Goal: Information Seeking & Learning: Check status

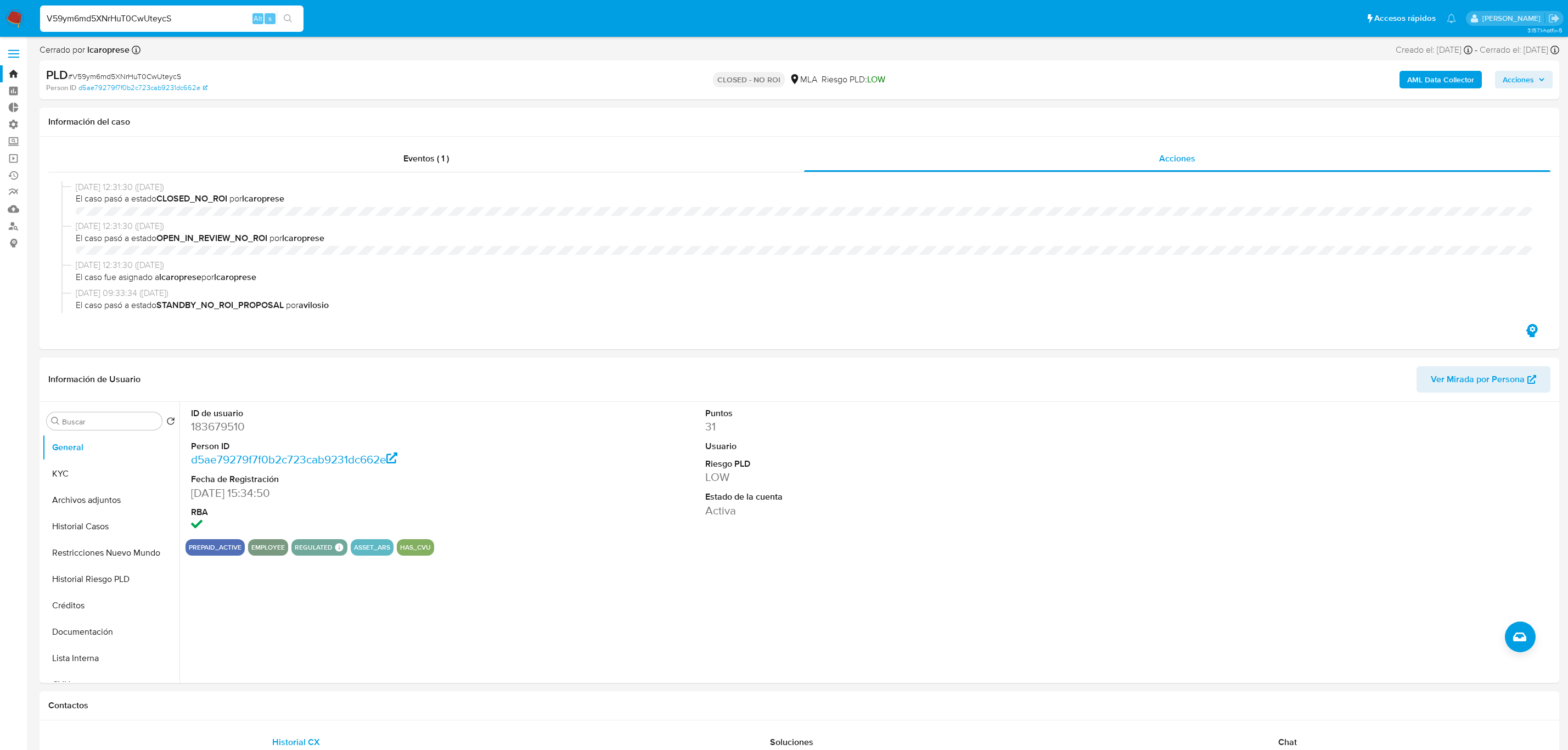
select select "10"
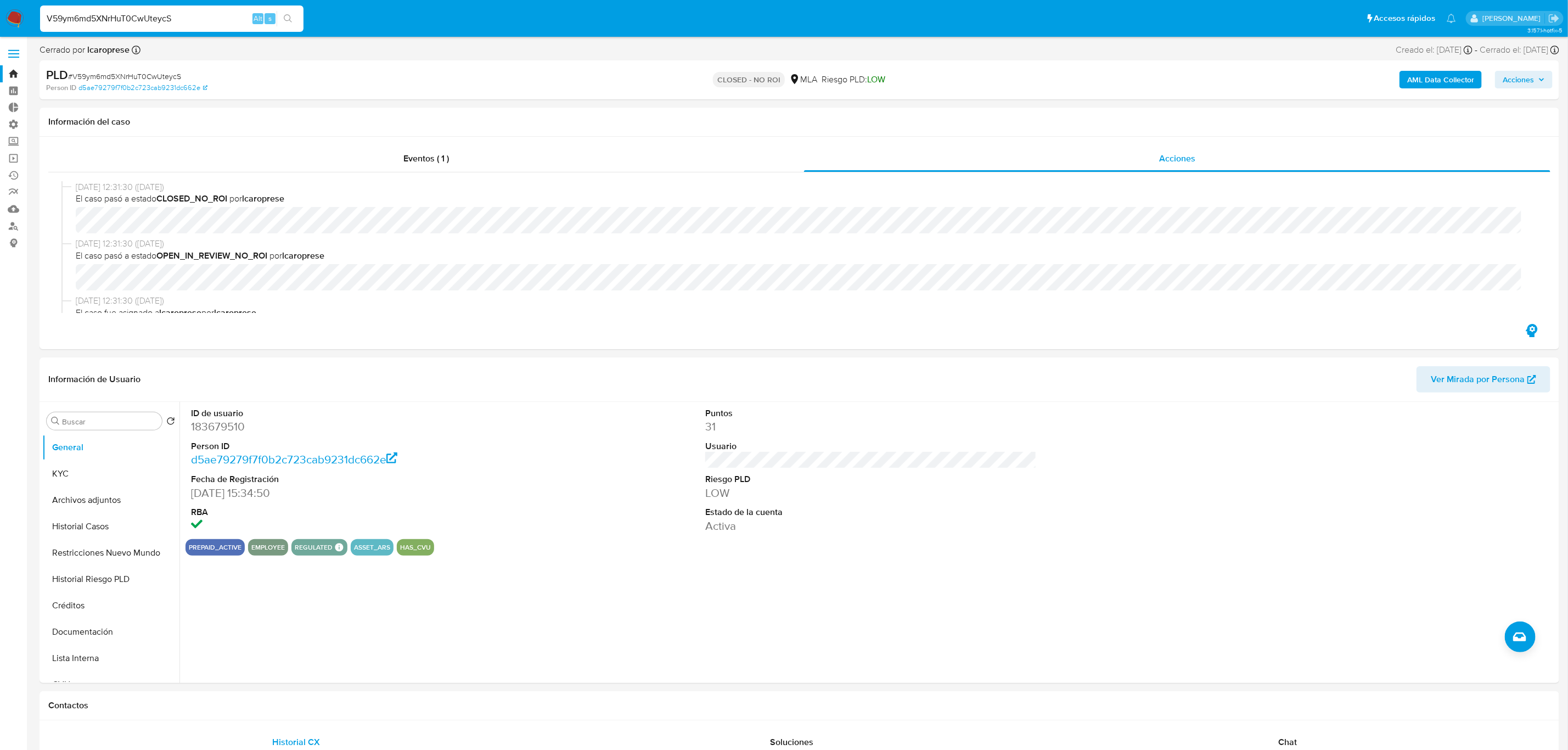
click at [6, 20] on img at bounding box center [15, 18] width 18 height 18
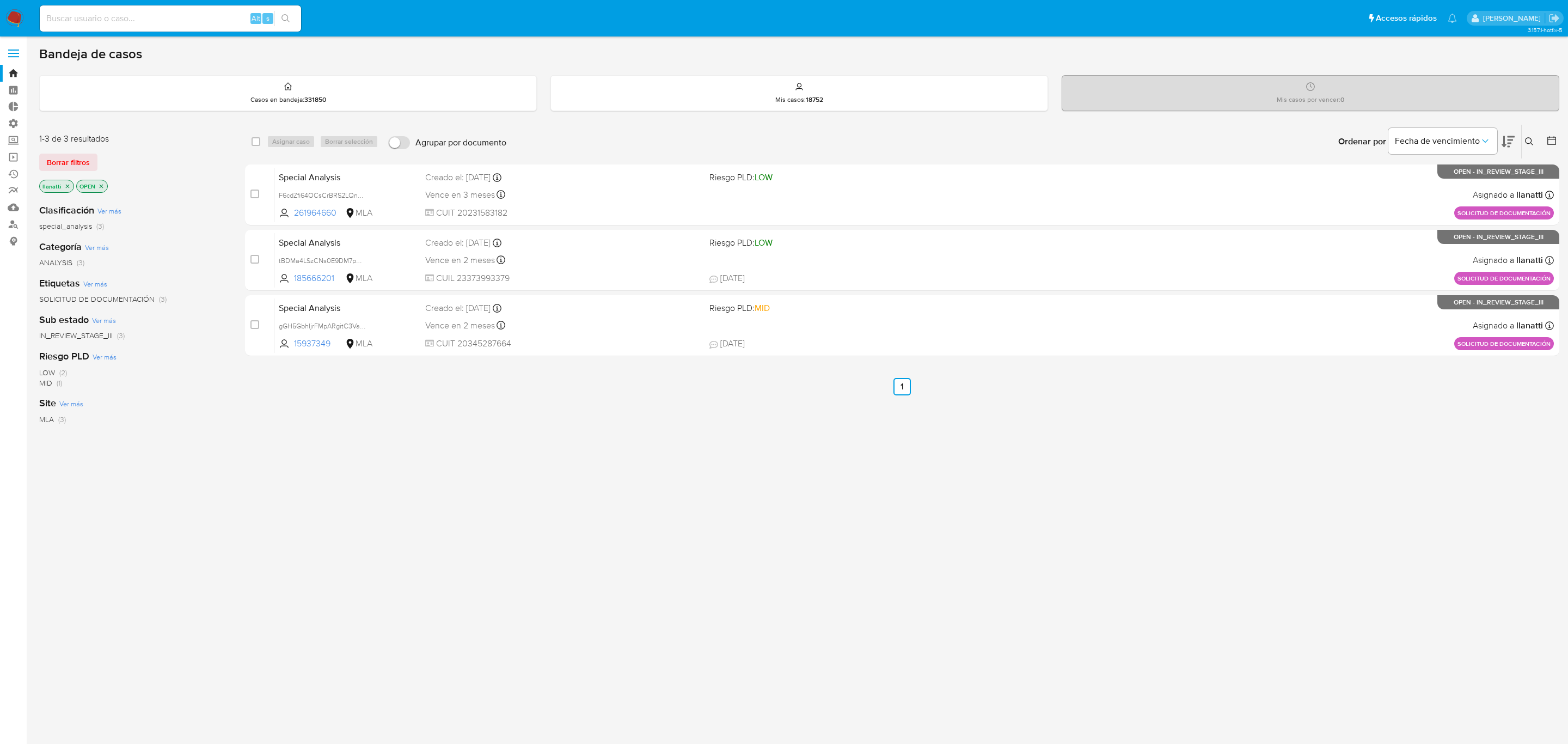
drag, startPoint x: 64, startPoint y: 163, endPoint x: 28, endPoint y: 141, distance: 42.2
click at [64, 159] on span "Borrar filtros" at bounding box center [68, 162] width 43 height 15
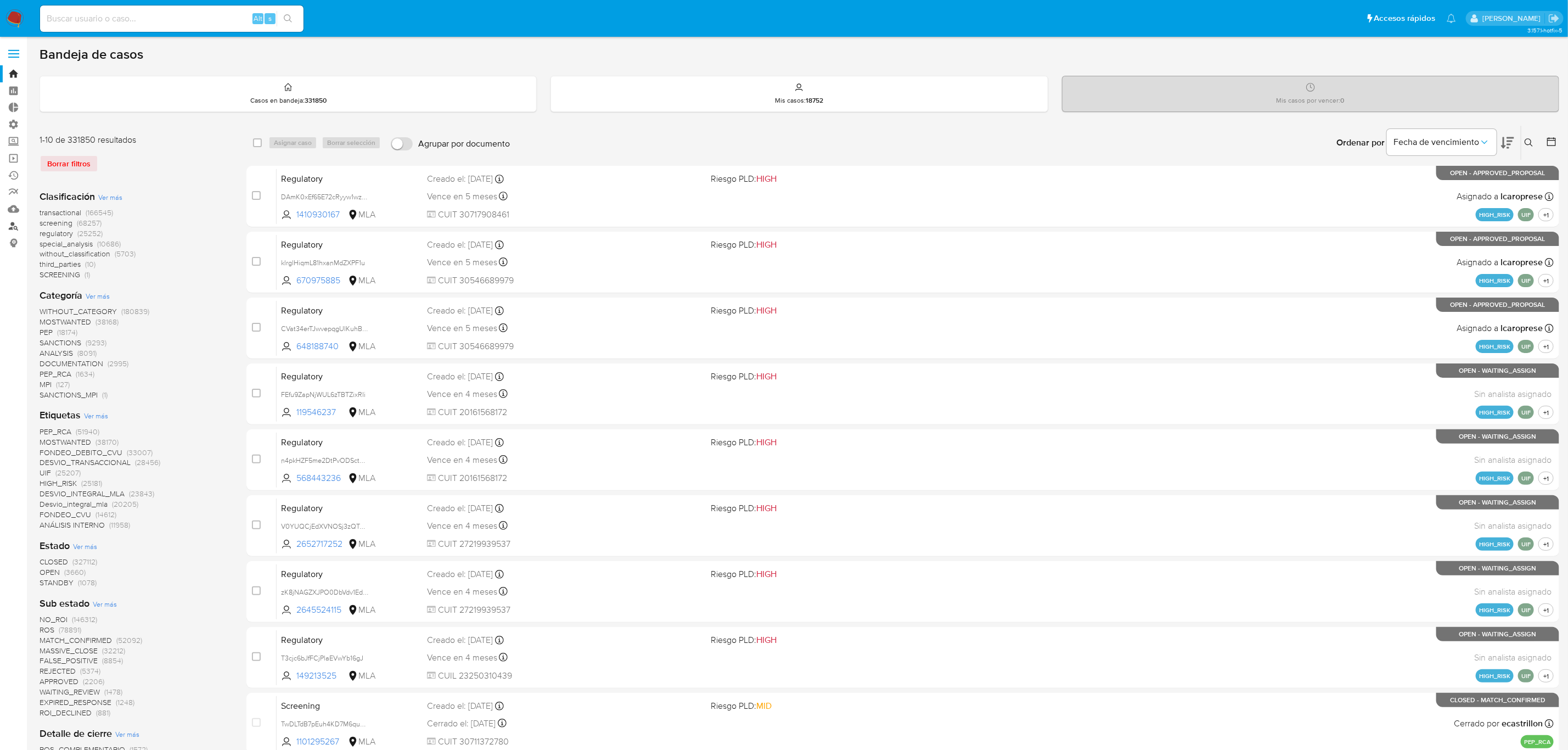
click at [7, 222] on link "Buscador de personas" at bounding box center [65, 226] width 131 height 17
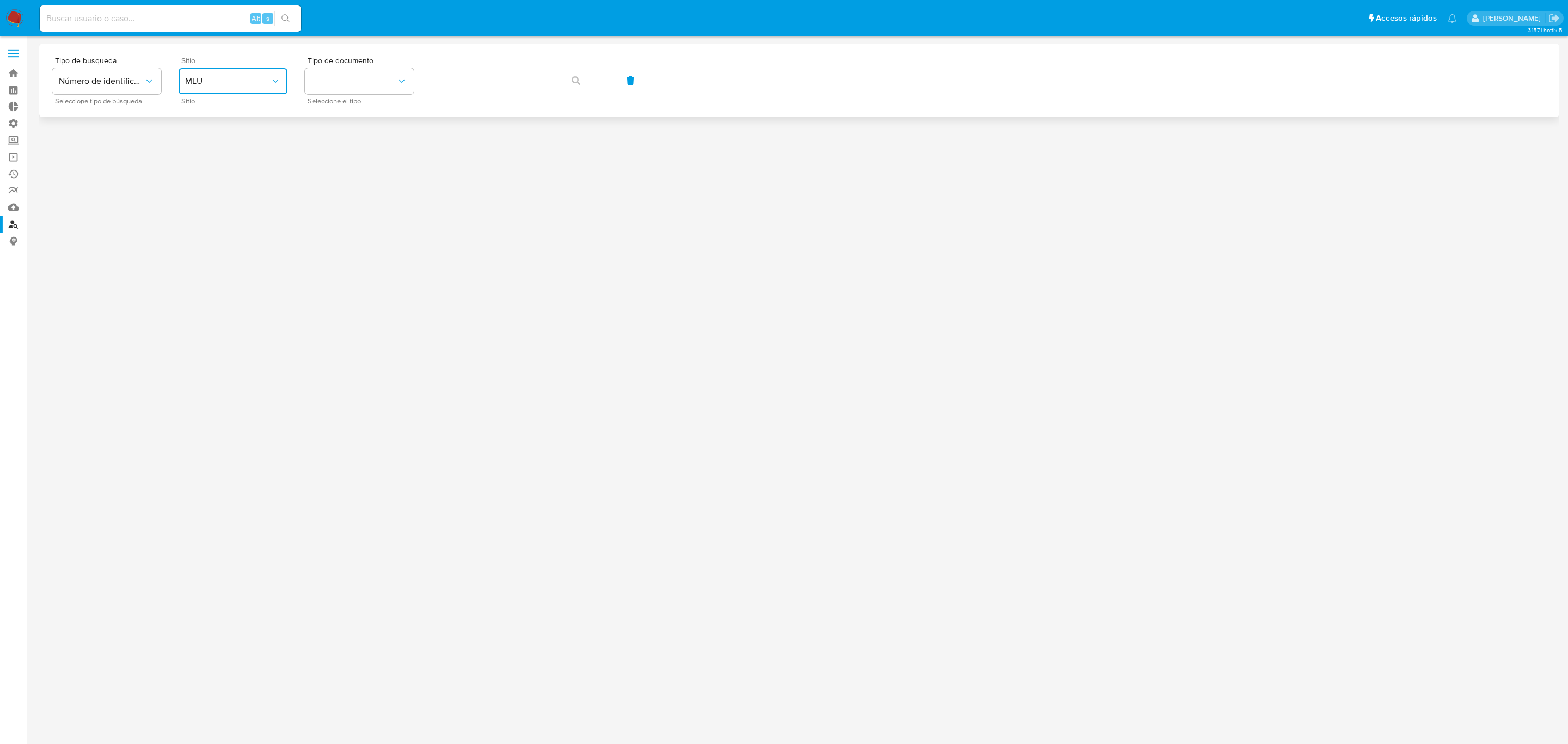
click at [252, 75] on span "MLU" at bounding box center [228, 81] width 85 height 11
click at [259, 134] on div "MLA" at bounding box center [229, 136] width 89 height 26
drag, startPoint x: 391, startPoint y: 69, endPoint x: 385, endPoint y: 93, distance: 24.7
click at [391, 72] on button "identificationType" at bounding box center [359, 81] width 109 height 26
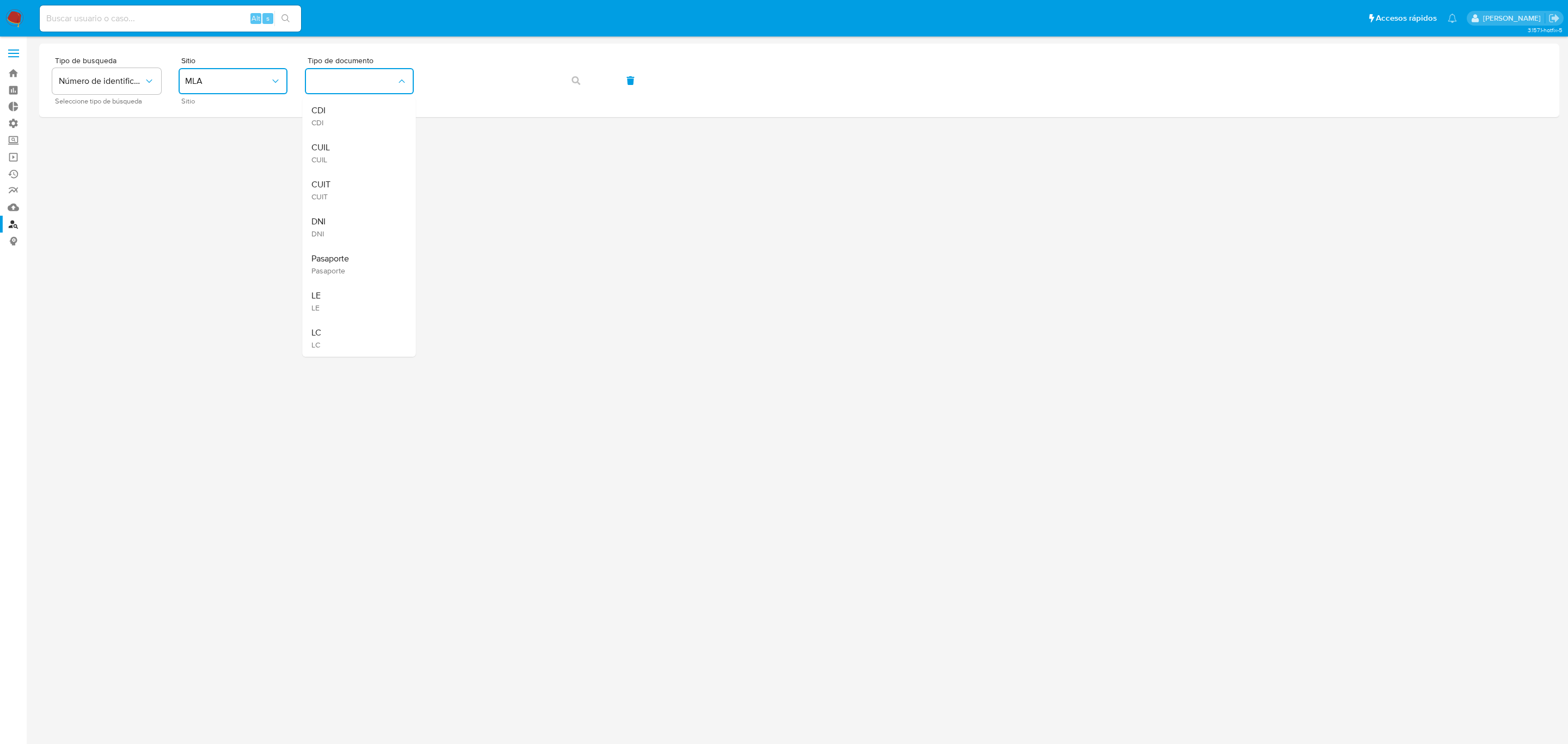
click at [381, 187] on div "CUIT CUIT" at bounding box center [356, 190] width 89 height 37
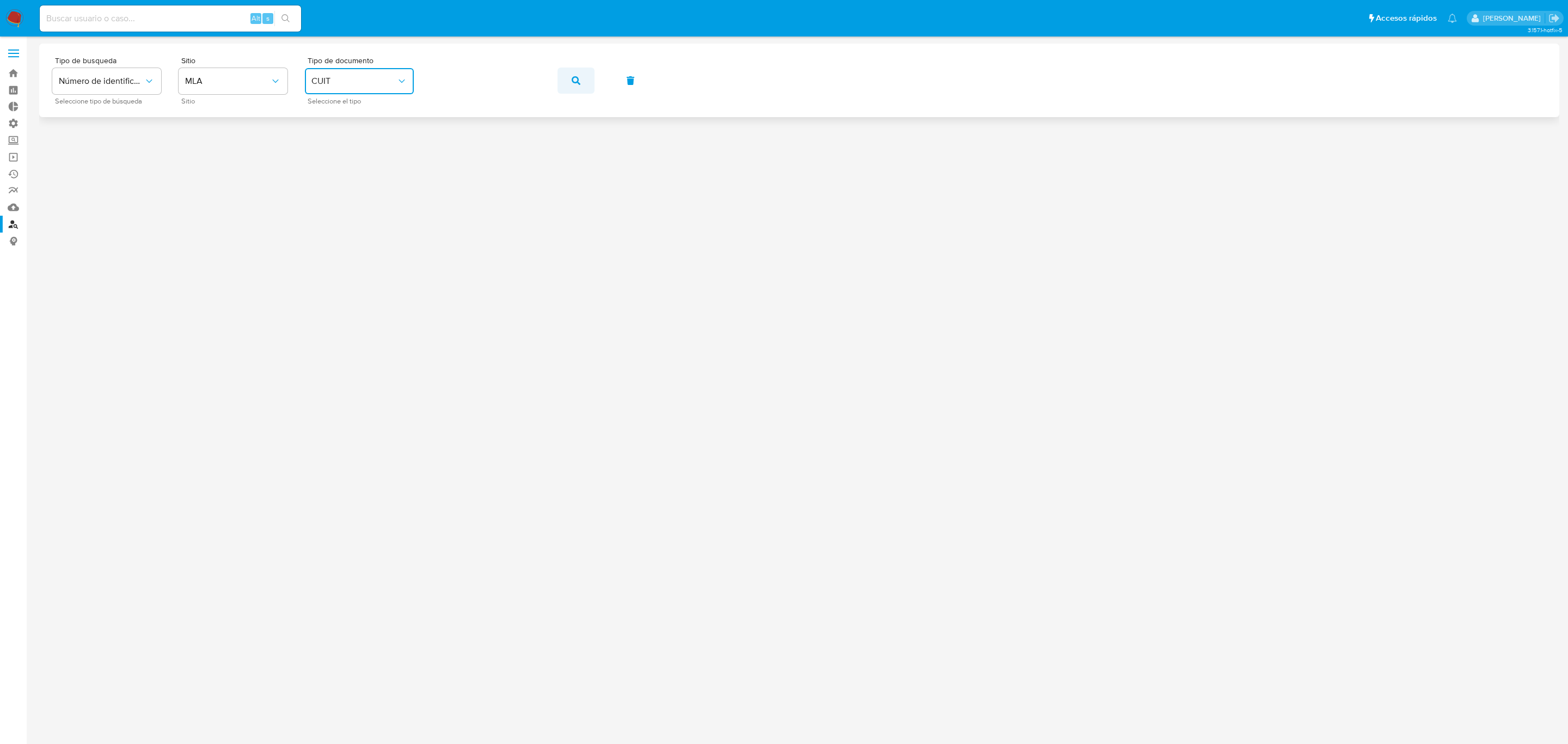
click at [582, 74] on button "button" at bounding box center [576, 80] width 37 height 26
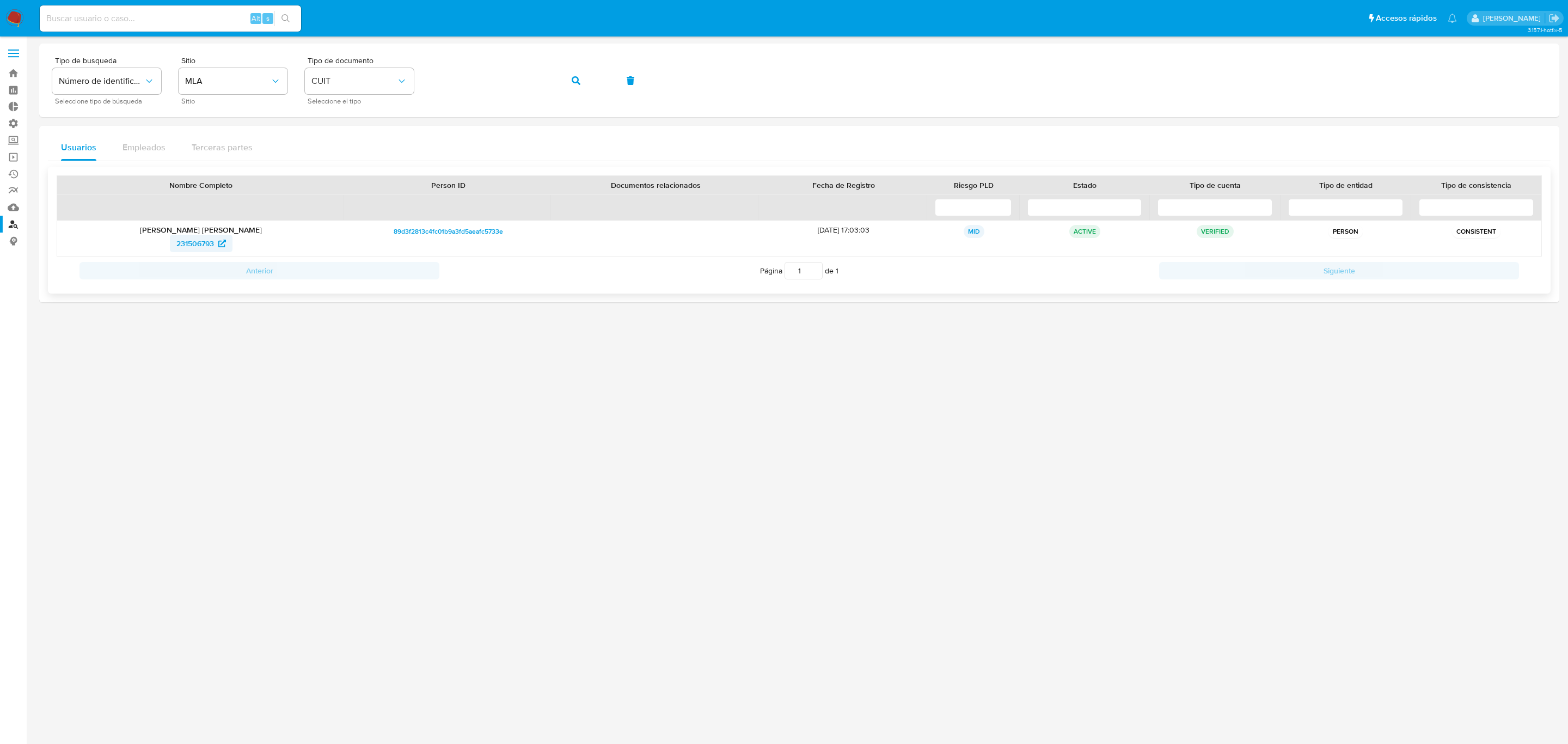
click at [196, 244] on span "231506793" at bounding box center [195, 244] width 38 height 18
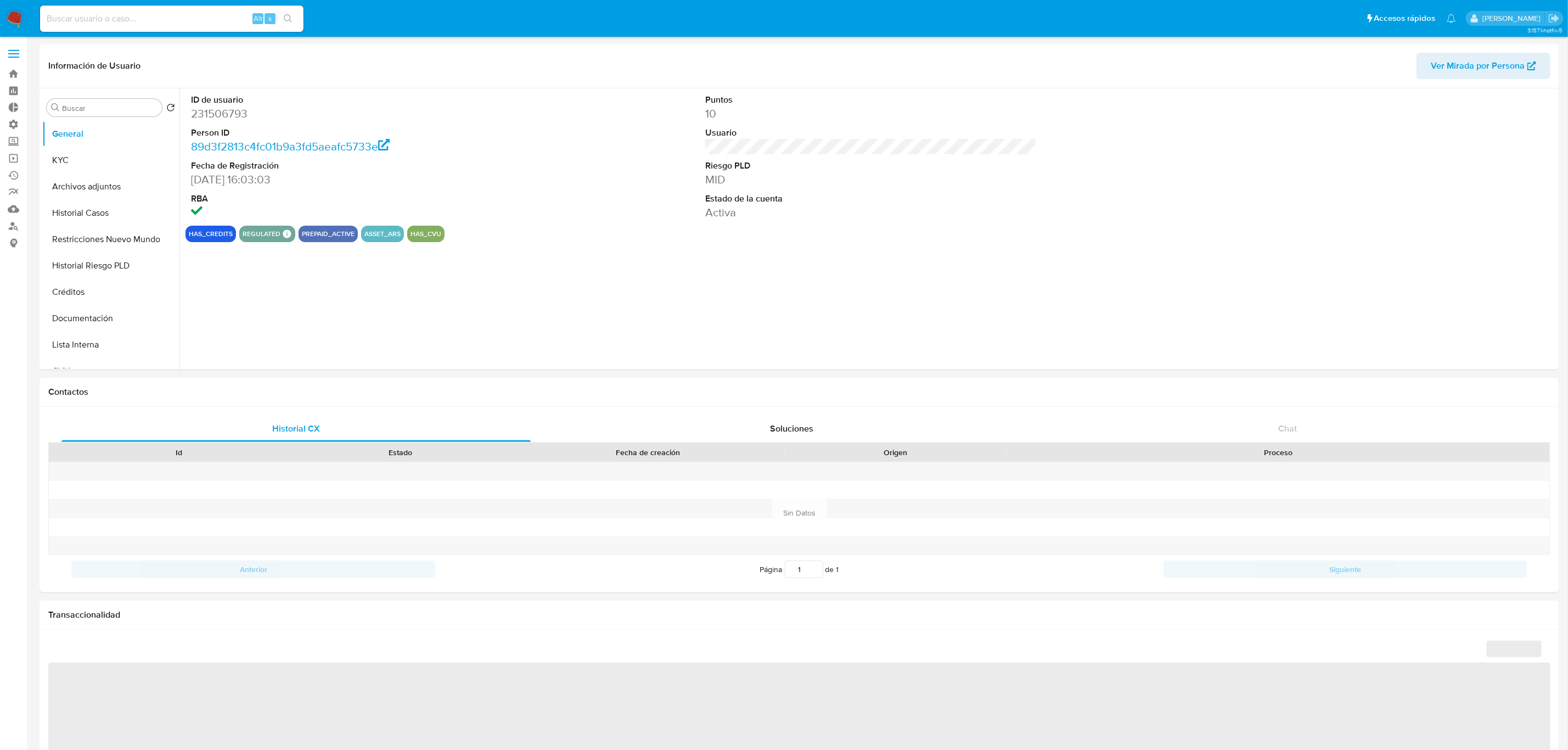
select select "10"
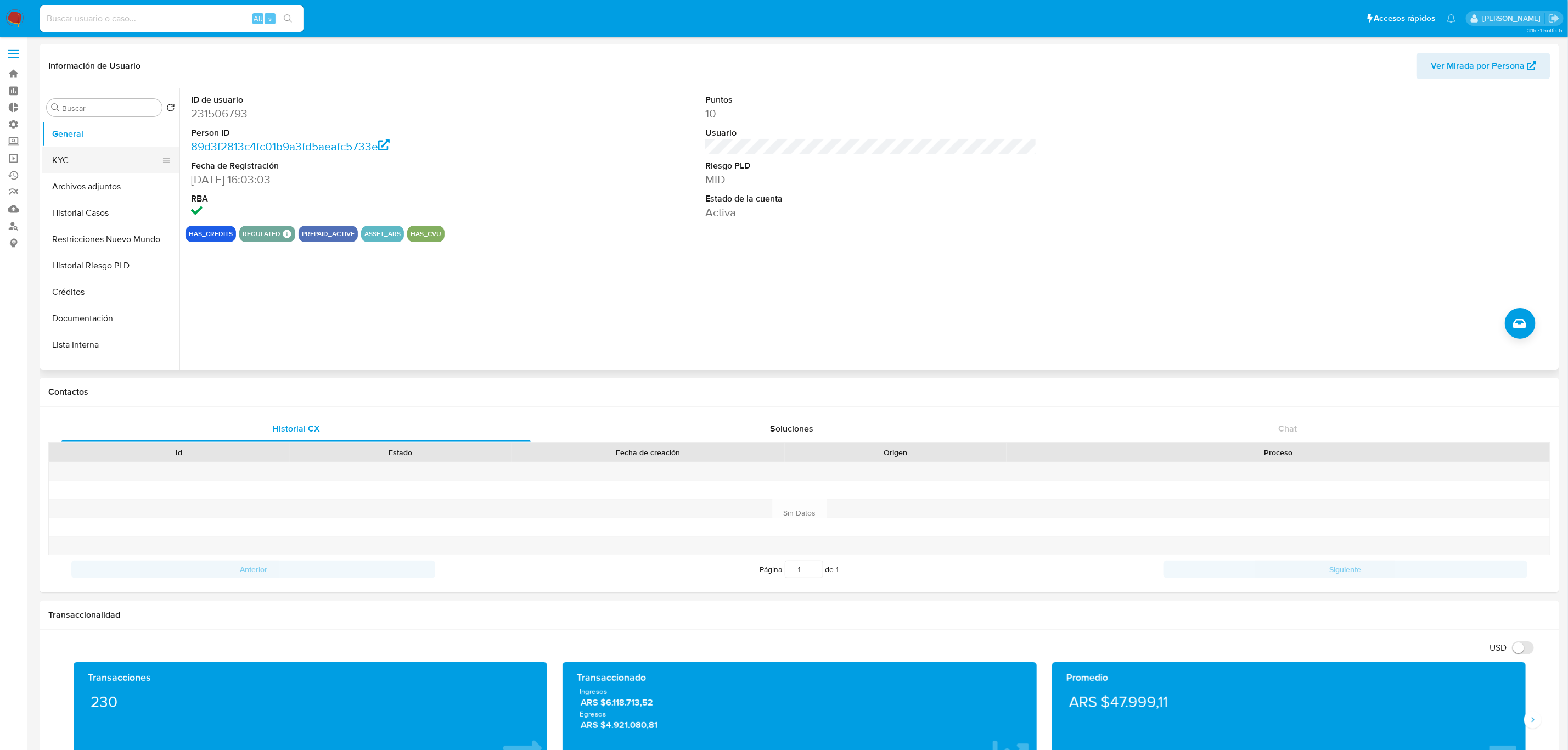
click at [99, 162] on button "KYC" at bounding box center [106, 160] width 128 height 26
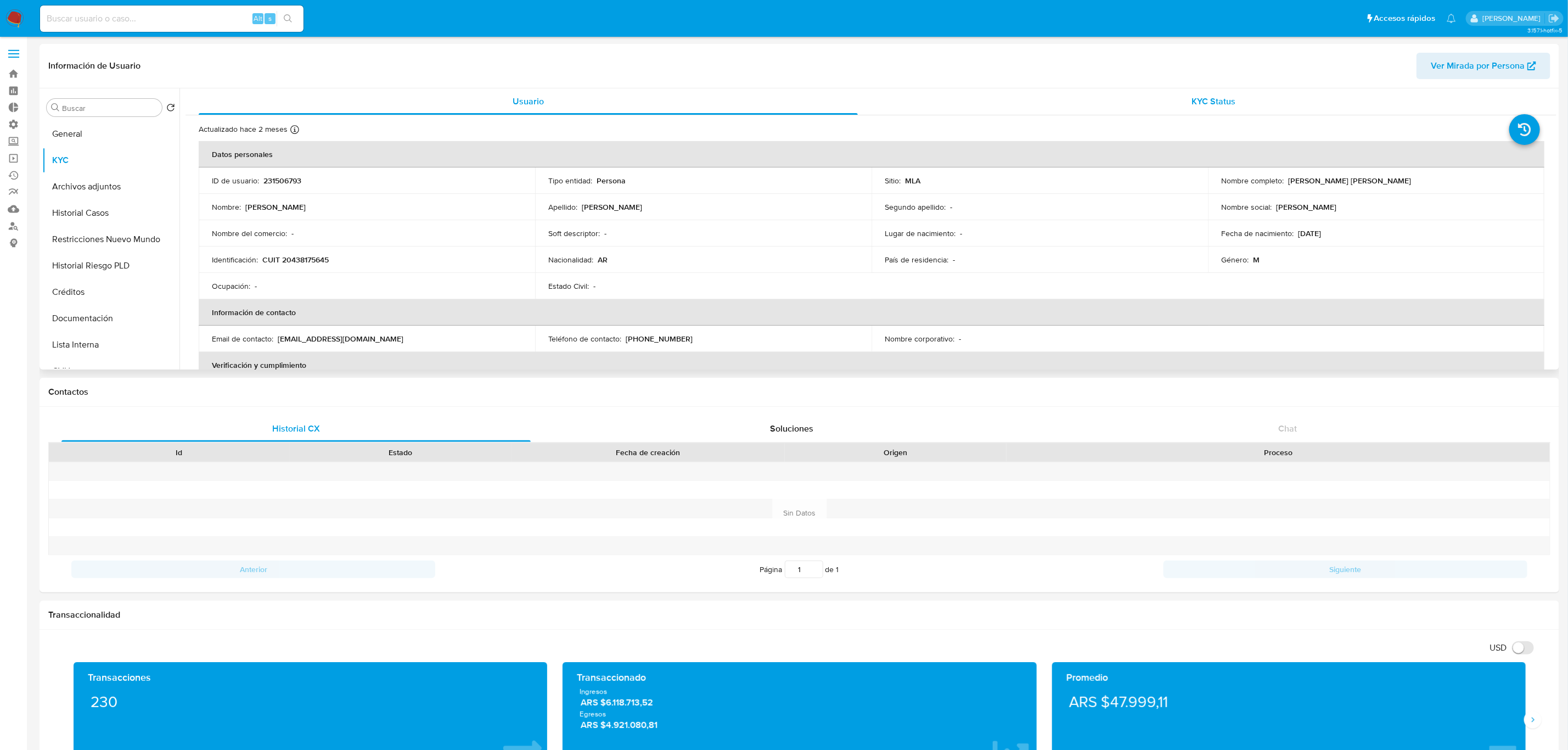
click at [1229, 99] on span "KYC Status" at bounding box center [1215, 101] width 44 height 13
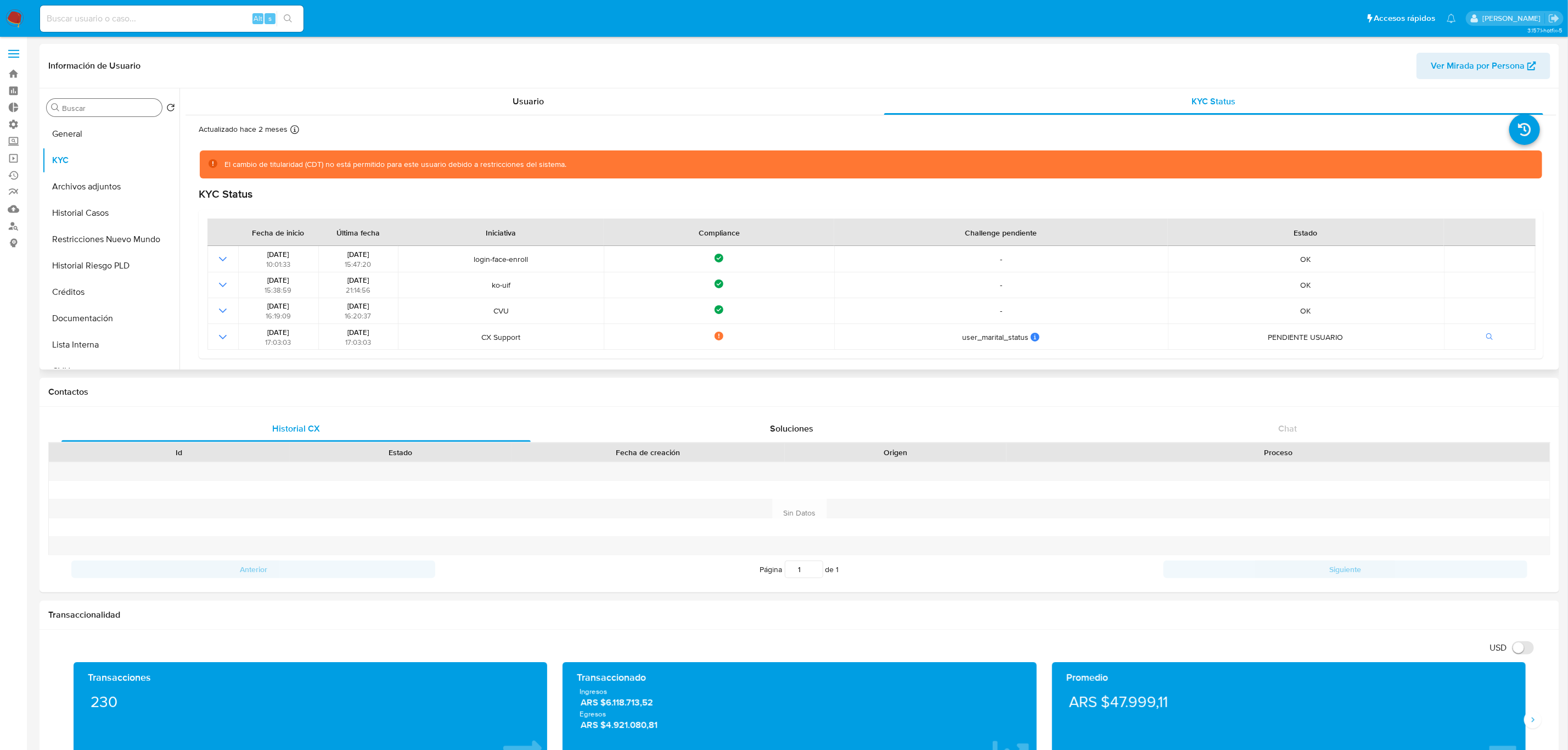
click at [91, 109] on input "Buscar" at bounding box center [110, 108] width 96 height 10
type input "res"
click at [116, 162] on button "Restricciones Nuevo Mundo" at bounding box center [111, 160] width 137 height 26
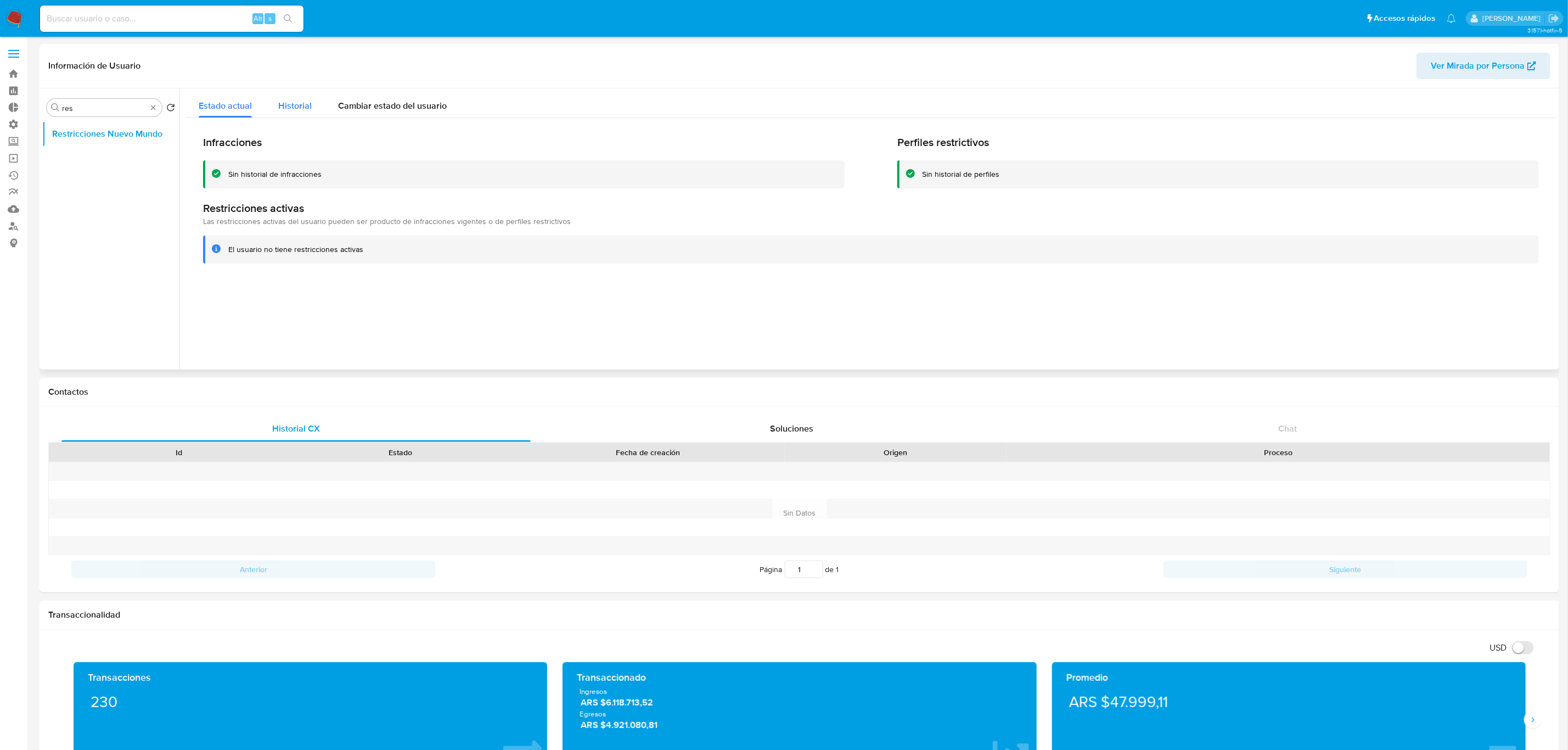
click at [292, 107] on span "Historial" at bounding box center [295, 106] width 34 height 13
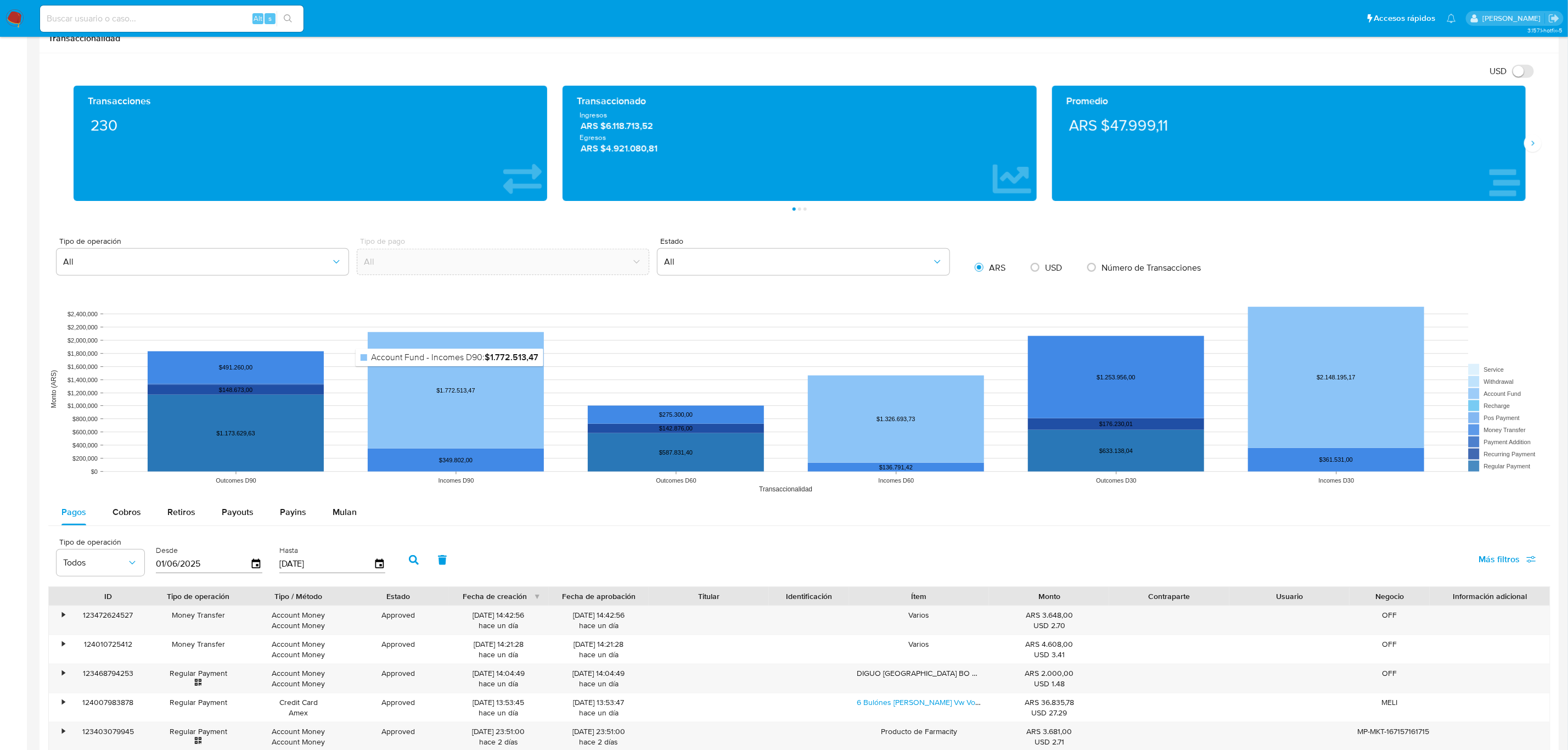
scroll to position [659, 0]
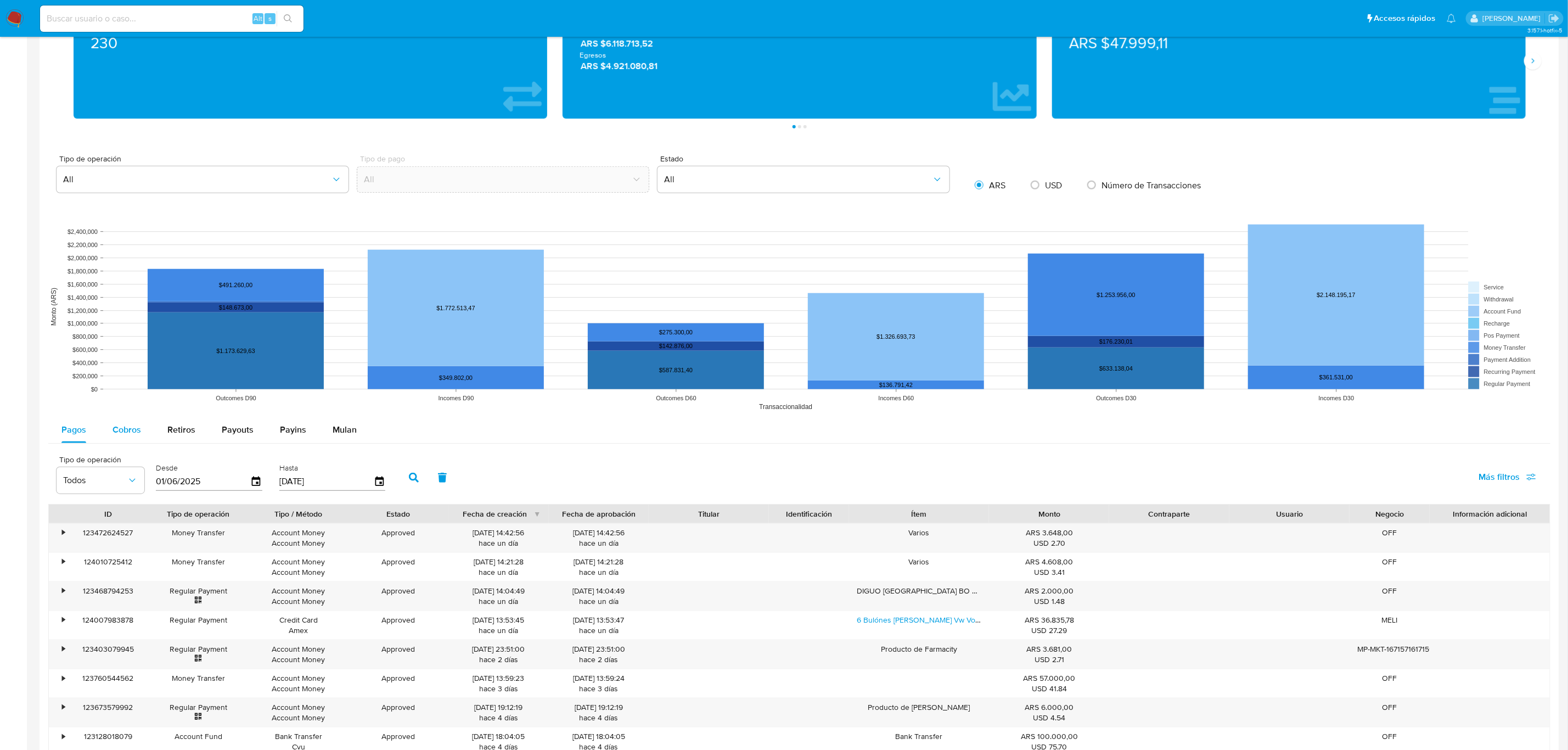
click at [150, 427] on button "Cobros" at bounding box center [126, 430] width 55 height 26
select select "10"
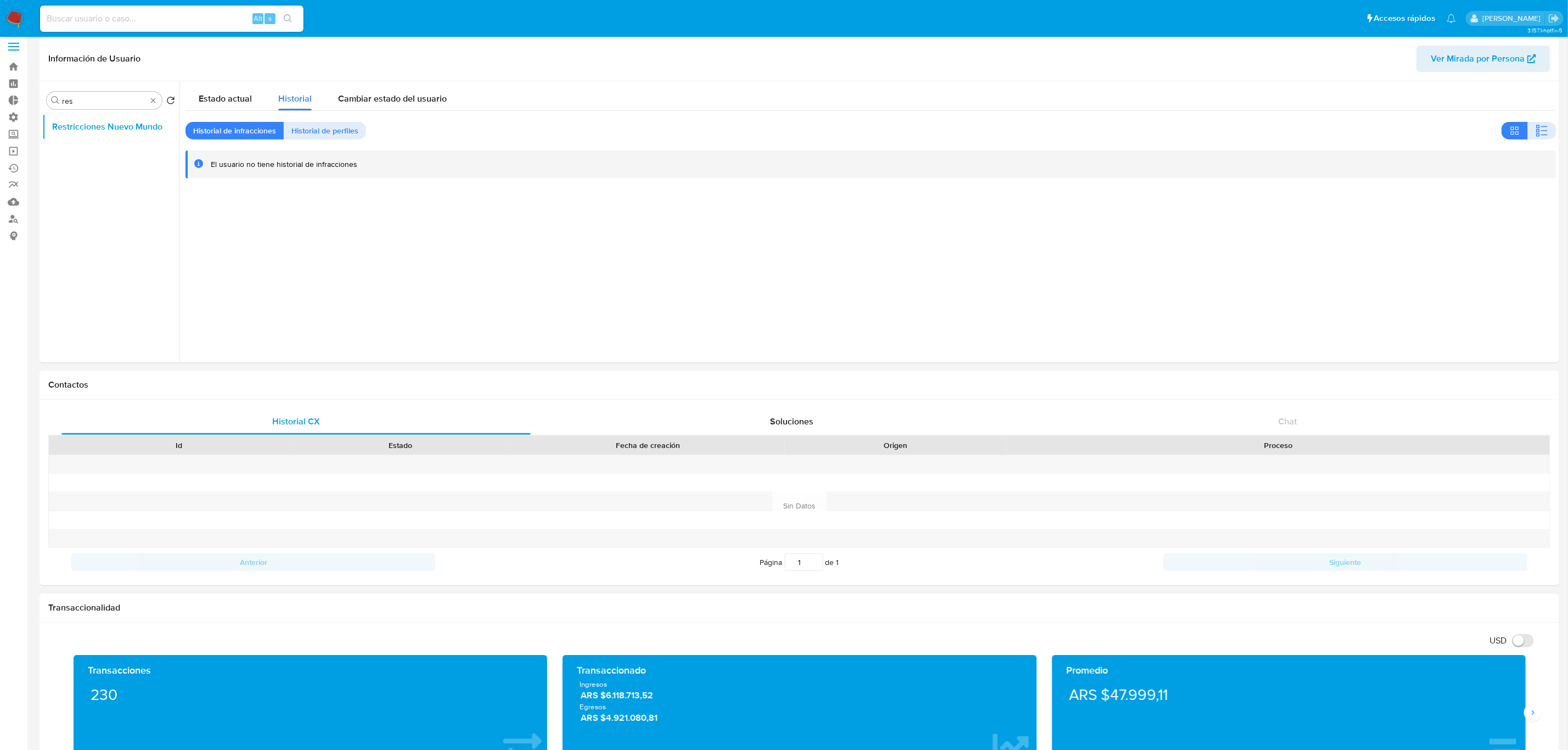
scroll to position [0, 0]
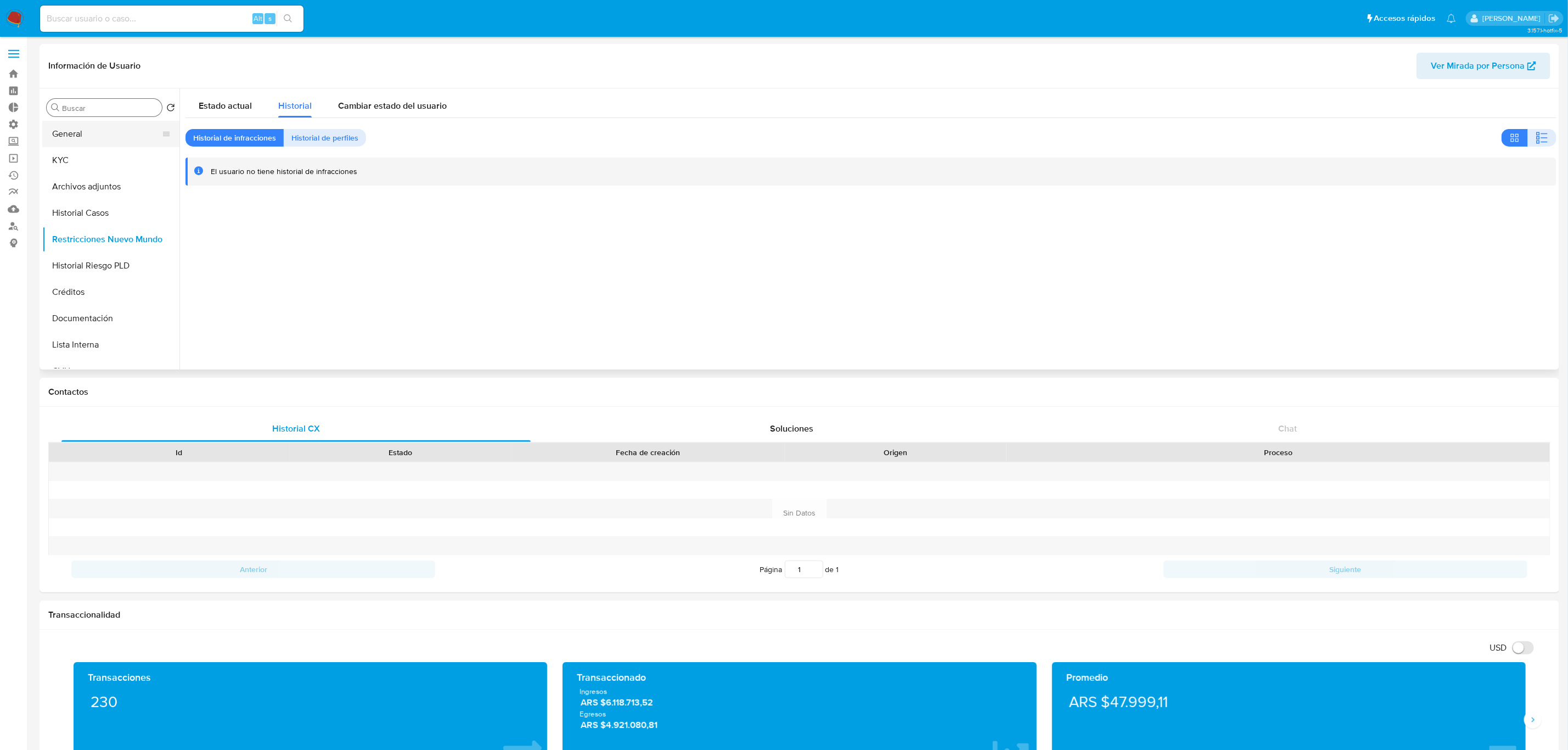
click at [112, 128] on button "General" at bounding box center [106, 134] width 128 height 26
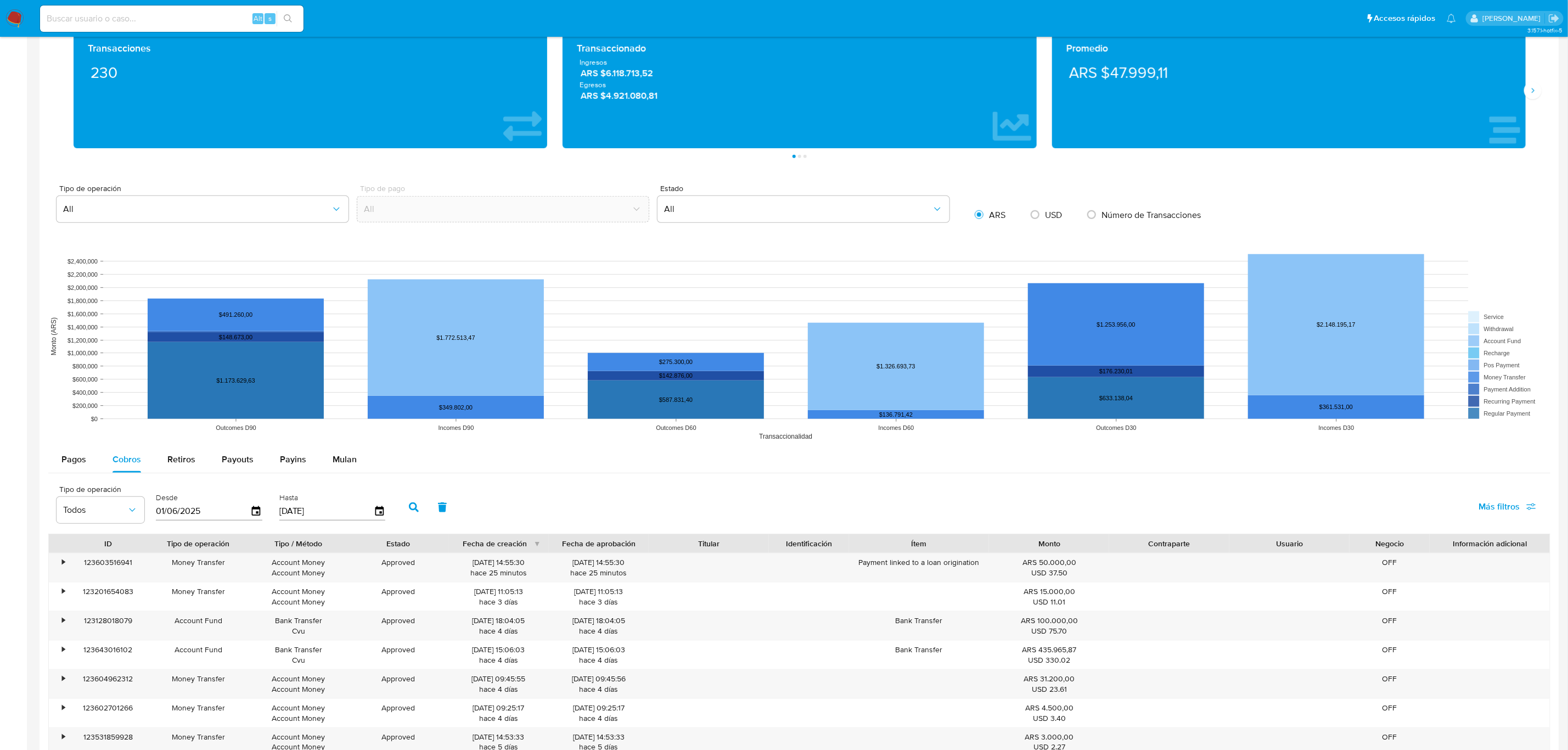
scroll to position [659, 0]
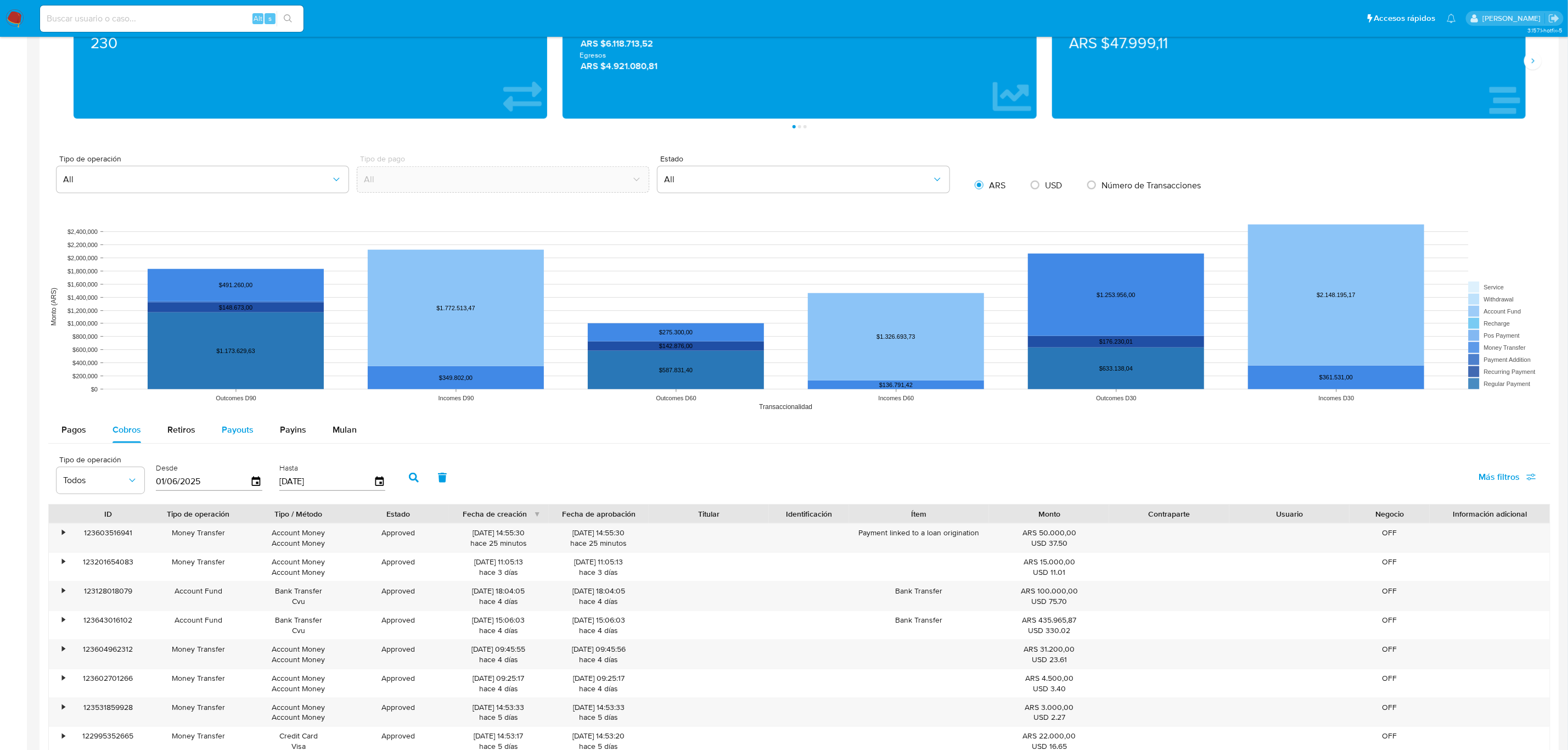
click at [234, 430] on span "Payouts" at bounding box center [238, 430] width 32 height 13
select select "10"
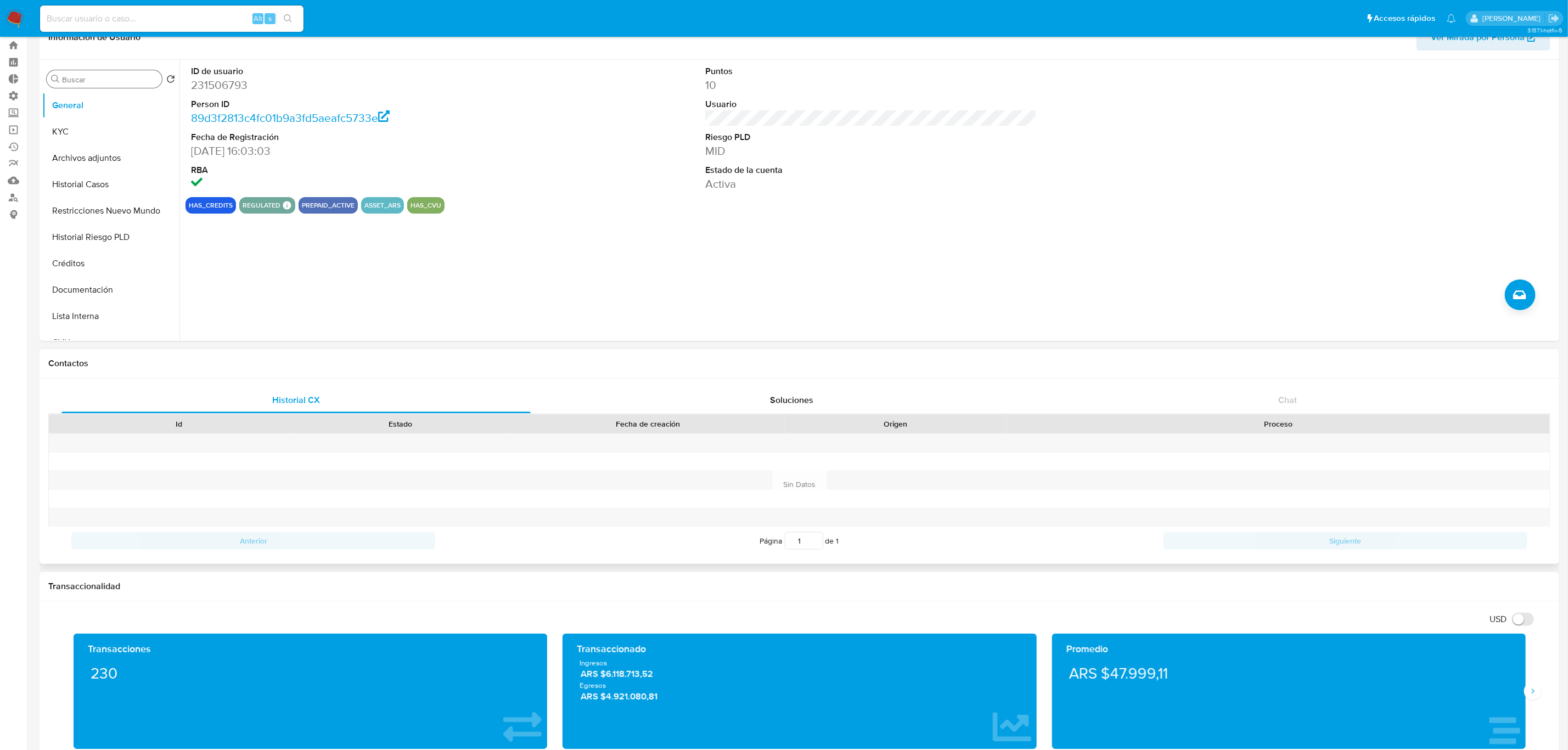
scroll to position [0, 0]
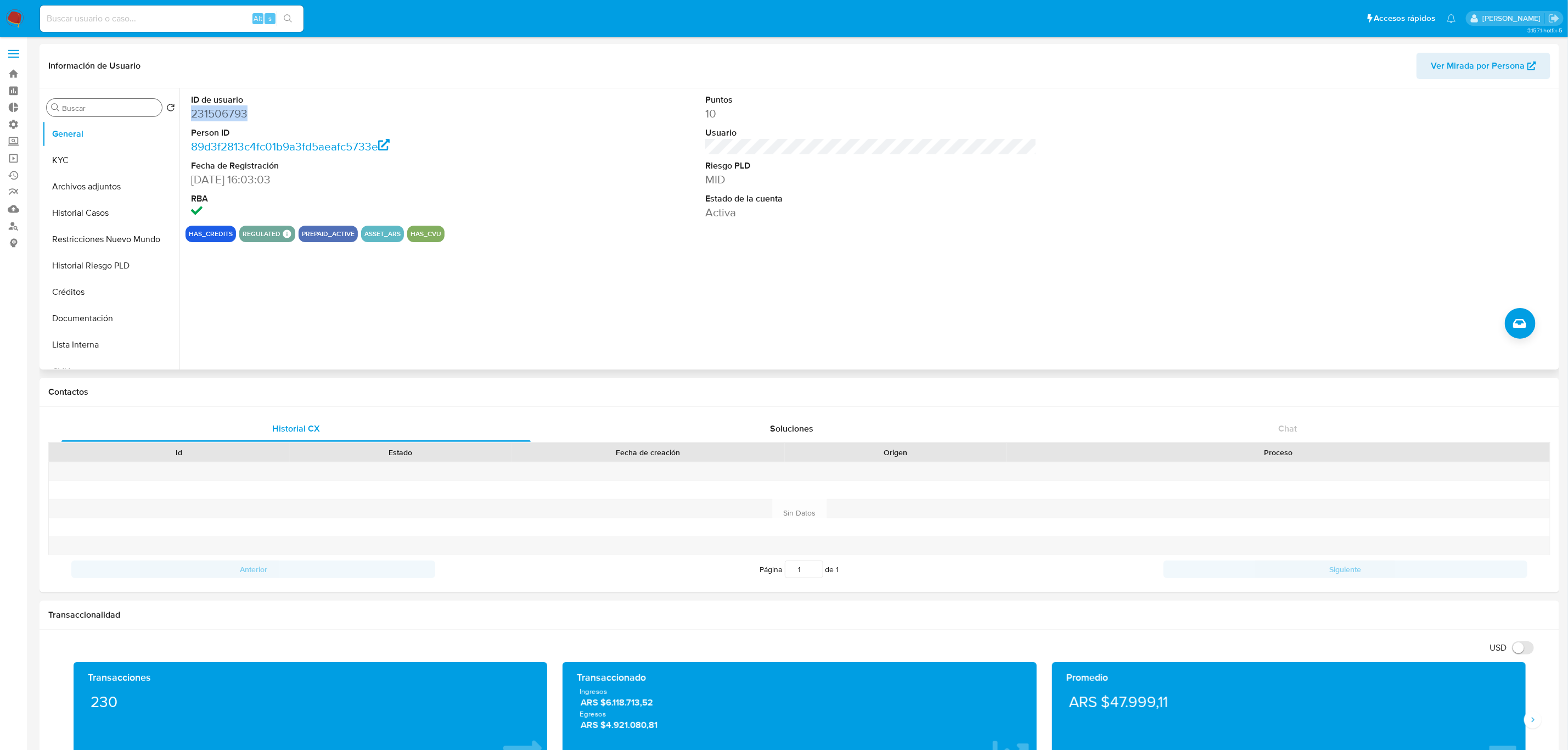
drag, startPoint x: 247, startPoint y: 109, endPoint x: 210, endPoint y: 196, distance: 94.5
click at [187, 109] on div "ID de usuario 231506793 Person ID 89d3f2813c4fc01b9a3fd5aeafc5733e Fecha de Reg…" at bounding box center [357, 157] width 343 height 137
copy dd "231506793"
click at [131, 26] on div "Alt s" at bounding box center [171, 18] width 263 height 26
click at [126, 18] on input at bounding box center [171, 18] width 263 height 14
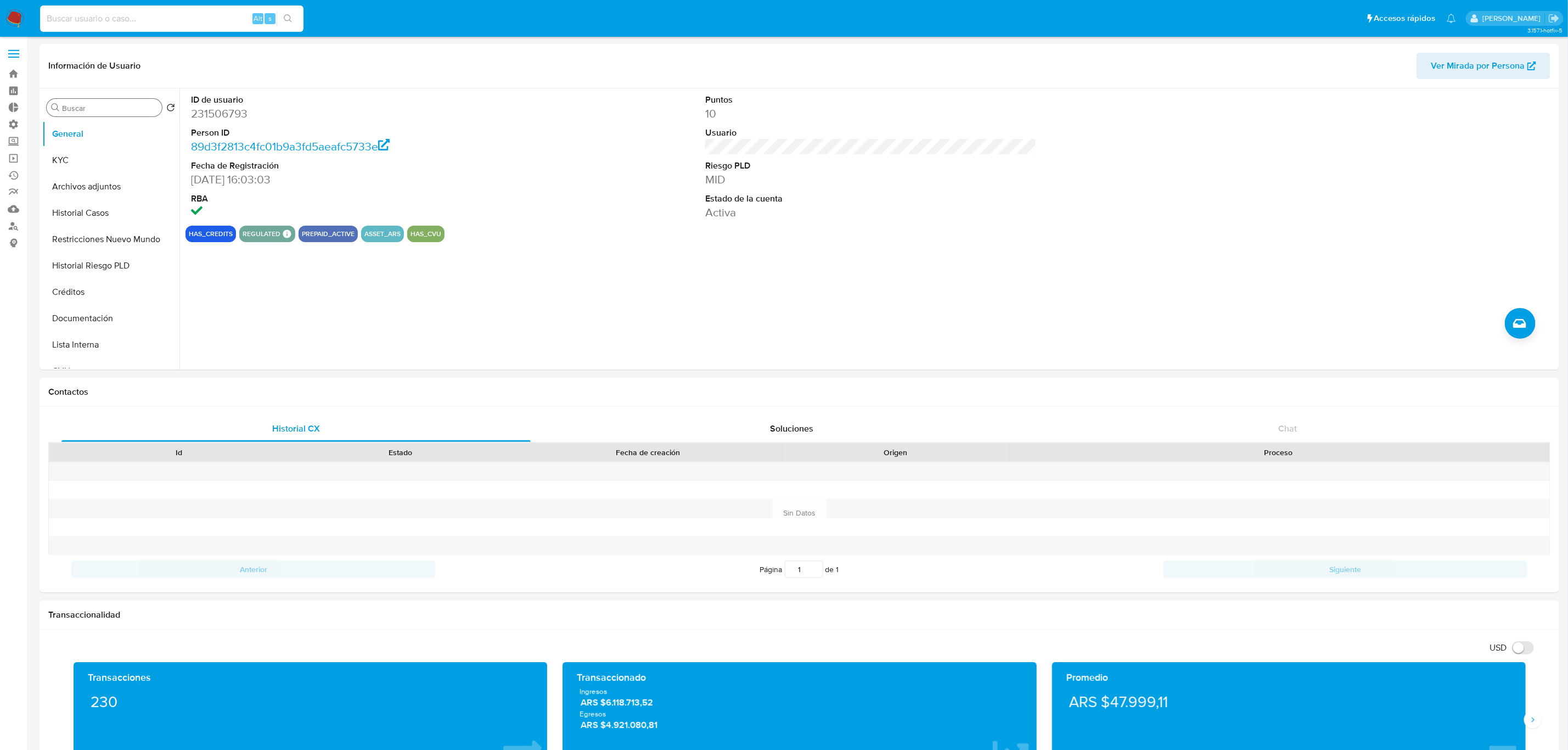
paste input "gKrQGdLzmhDd3LReSaXPrZrA"
type input "gKrQGdLzmhDd3LReSaXPrZrA"
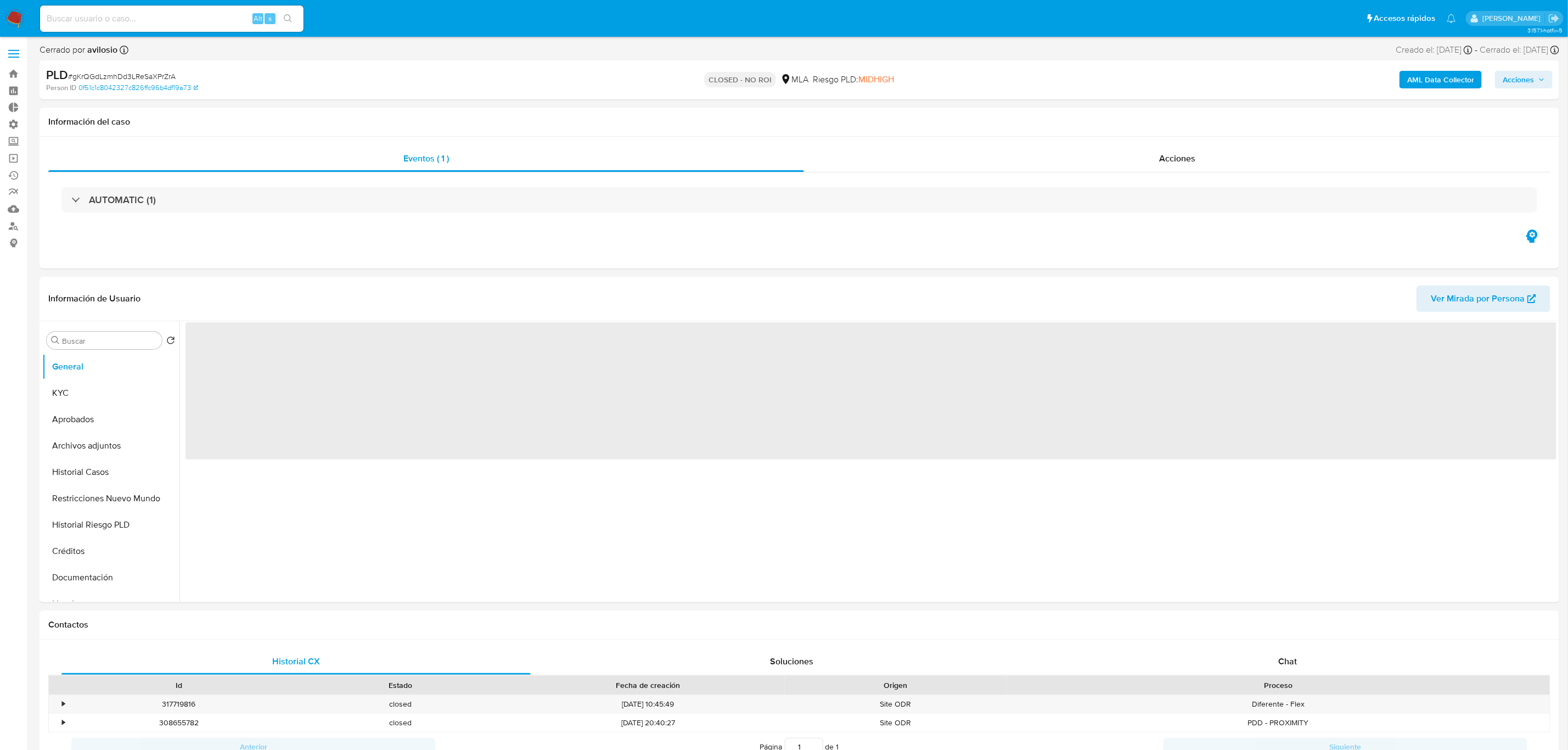
click at [1529, 68] on div "AML Data Collector Acciones" at bounding box center [1303, 80] width 500 height 26
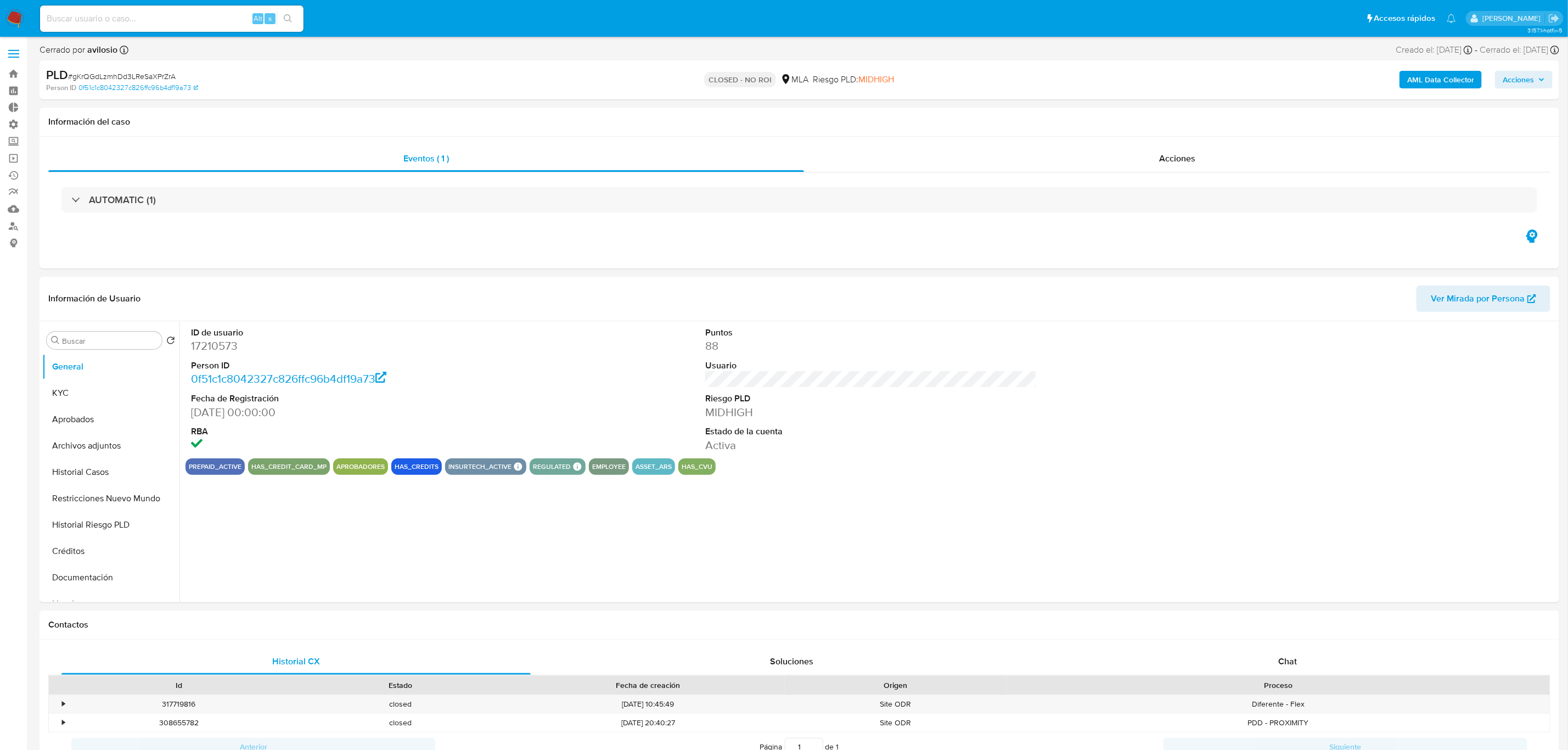
click at [1518, 81] on span "Acciones" at bounding box center [1518, 79] width 31 height 18
click at [1272, 114] on div "r" at bounding box center [1272, 115] width 11 height 11
select select "10"
click at [1125, 111] on span "Alt" at bounding box center [1127, 115] width 9 height 10
click at [1516, 262] on span "Enviar" at bounding box center [1511, 258] width 21 height 15
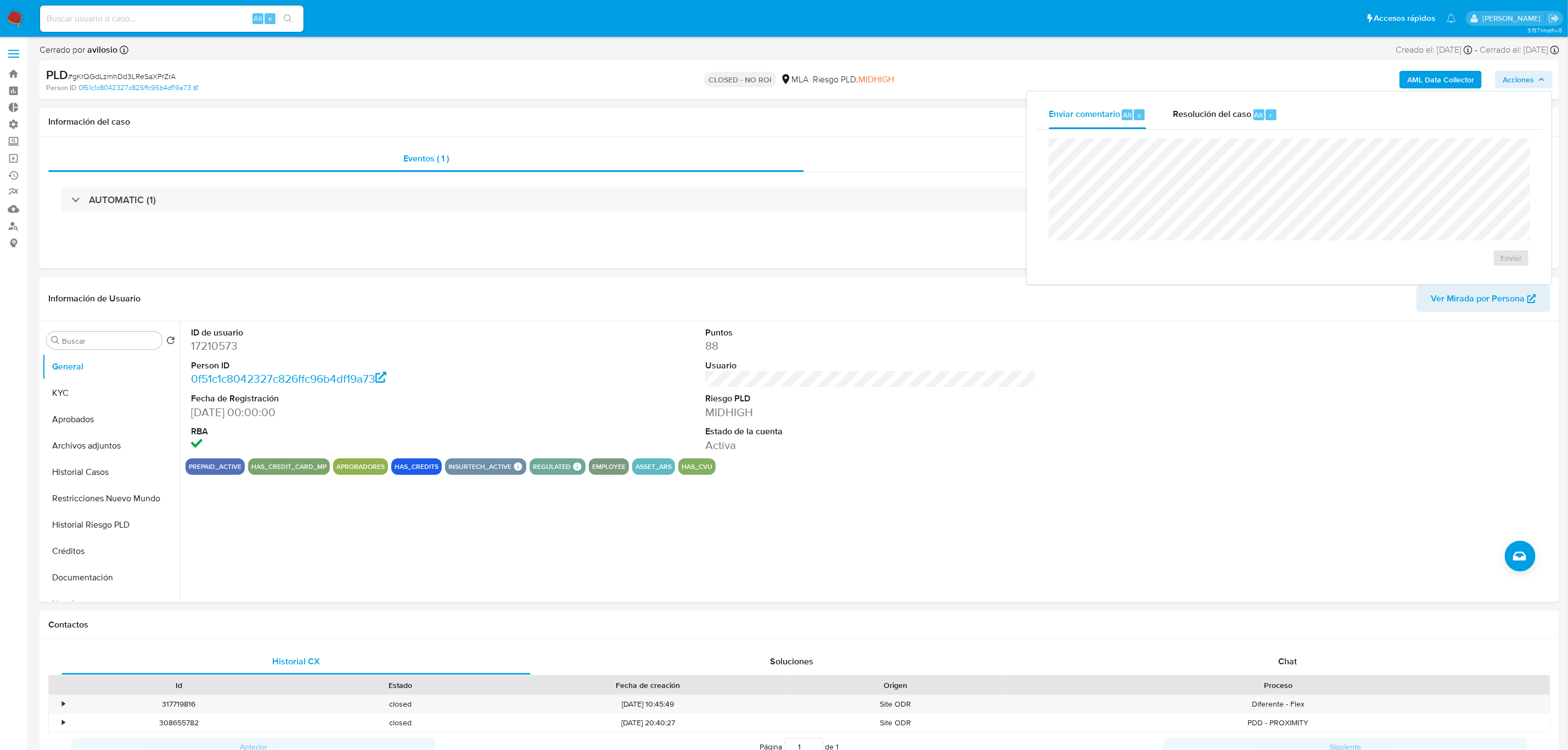
click at [68, 18] on input at bounding box center [171, 18] width 263 height 14
paste input "whCc0bmICBUlIrjIAOF82aGp"
type input "whCc0bmICBUlIrjIAOF82aGp"
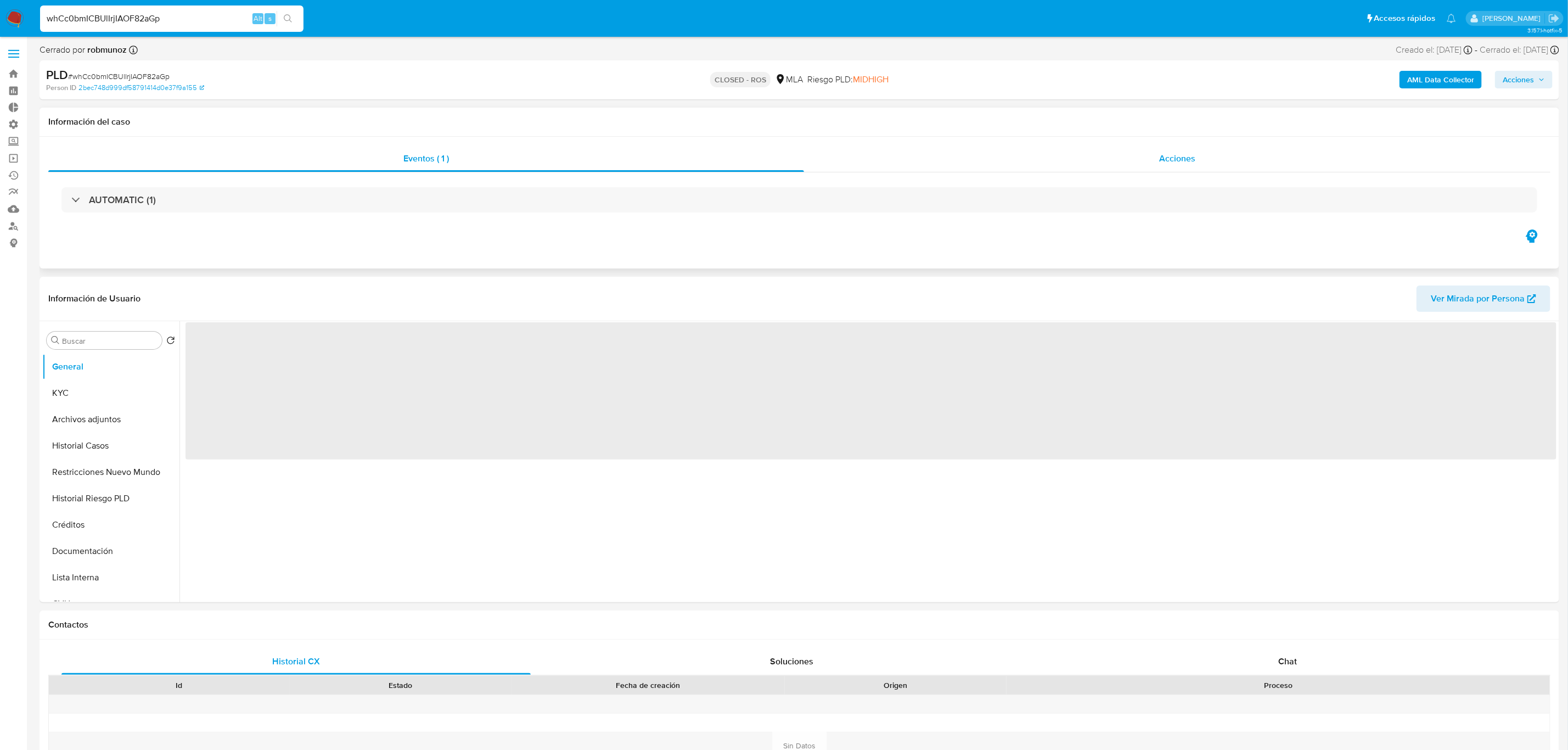
click at [1175, 160] on span "Acciones" at bounding box center [1177, 158] width 36 height 13
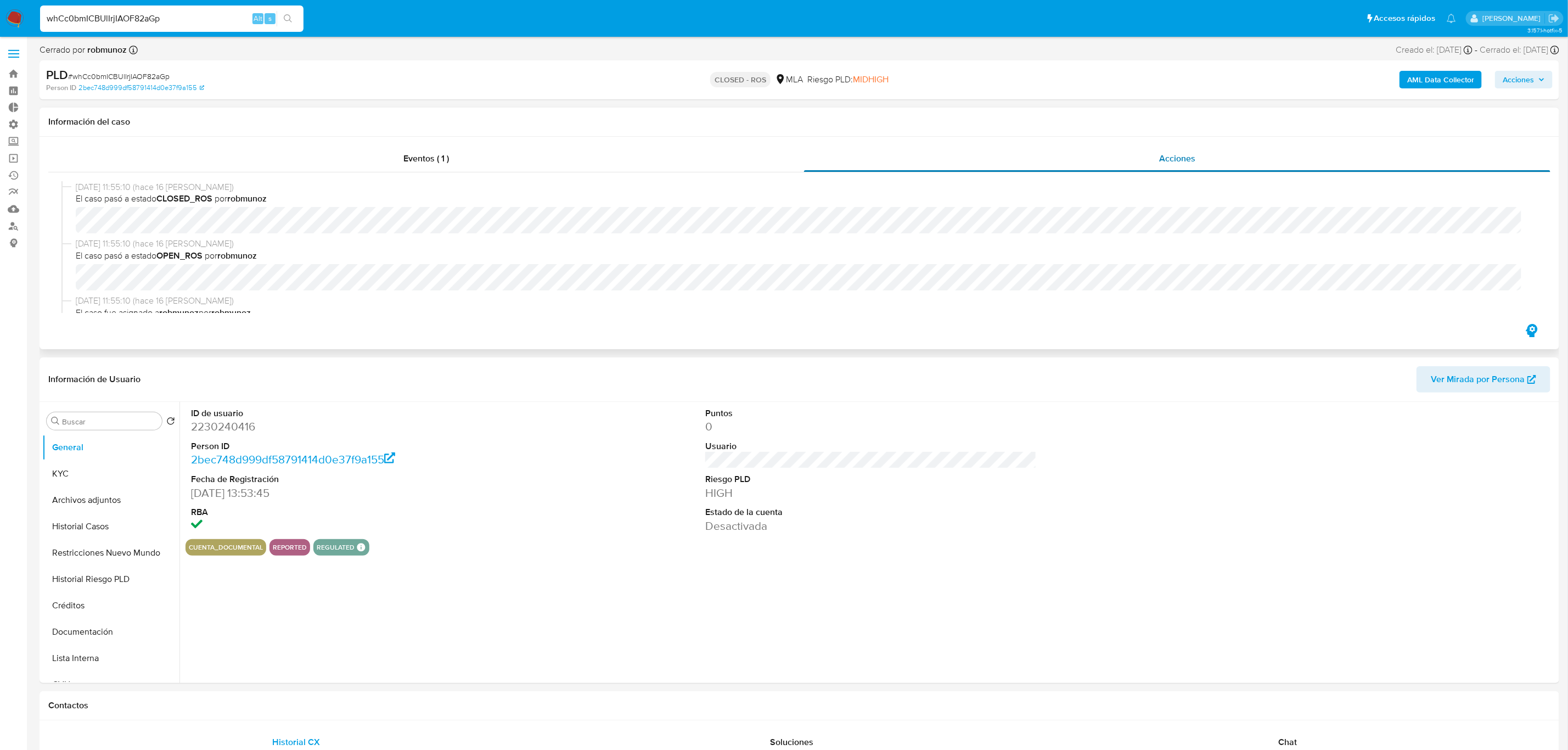
select select "10"
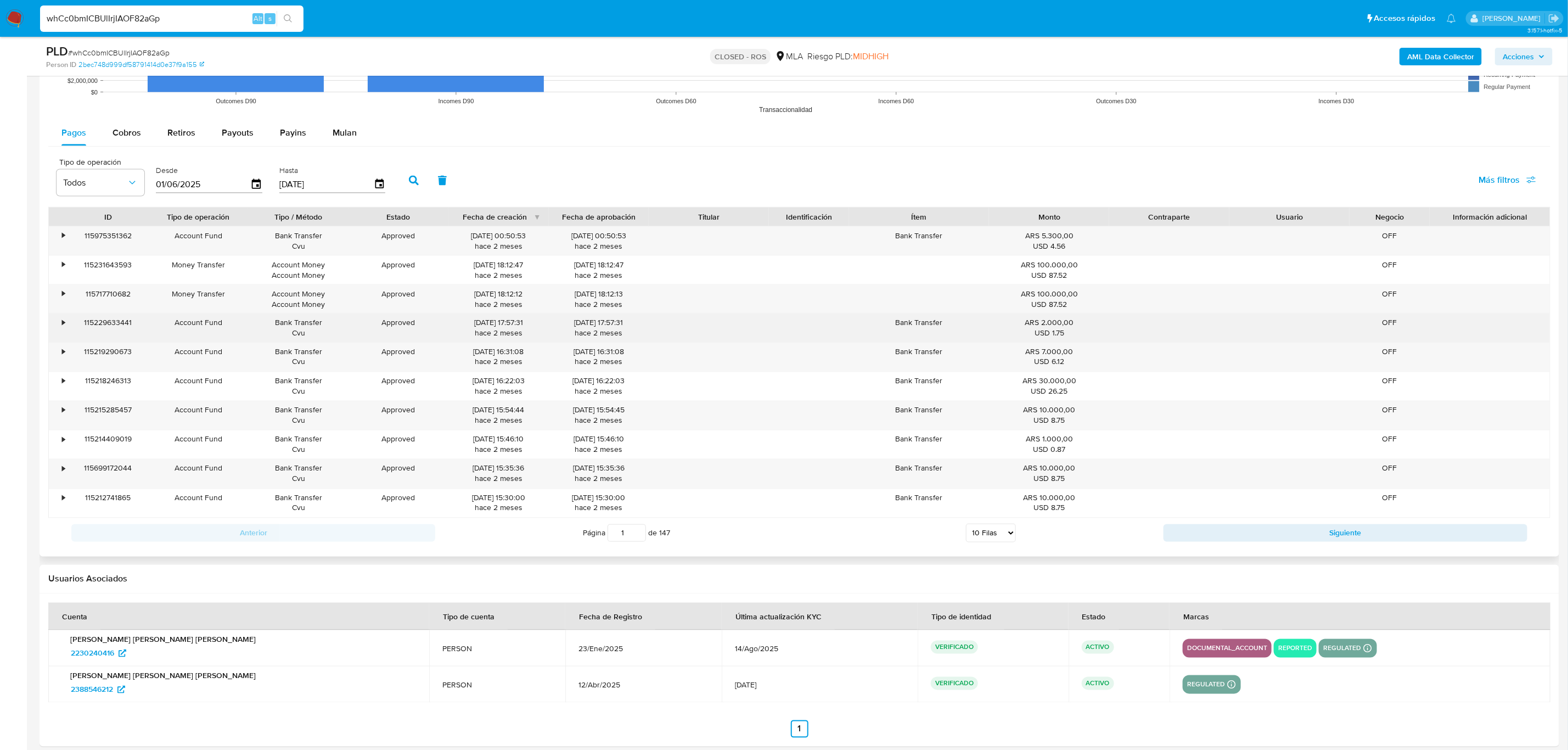
scroll to position [1247, 0]
